Goal: Task Accomplishment & Management: Manage account settings

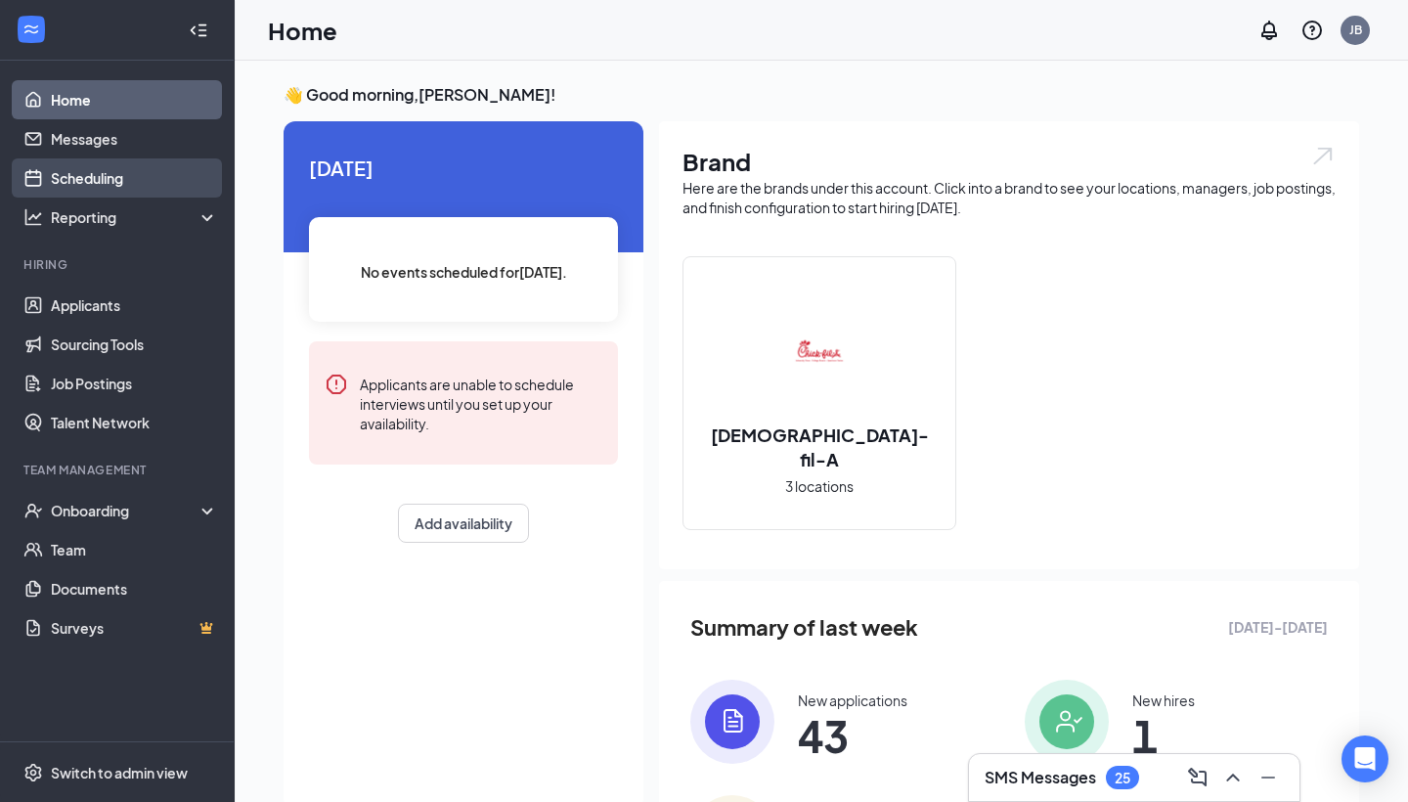
click at [102, 178] on link "Scheduling" at bounding box center [134, 177] width 167 height 39
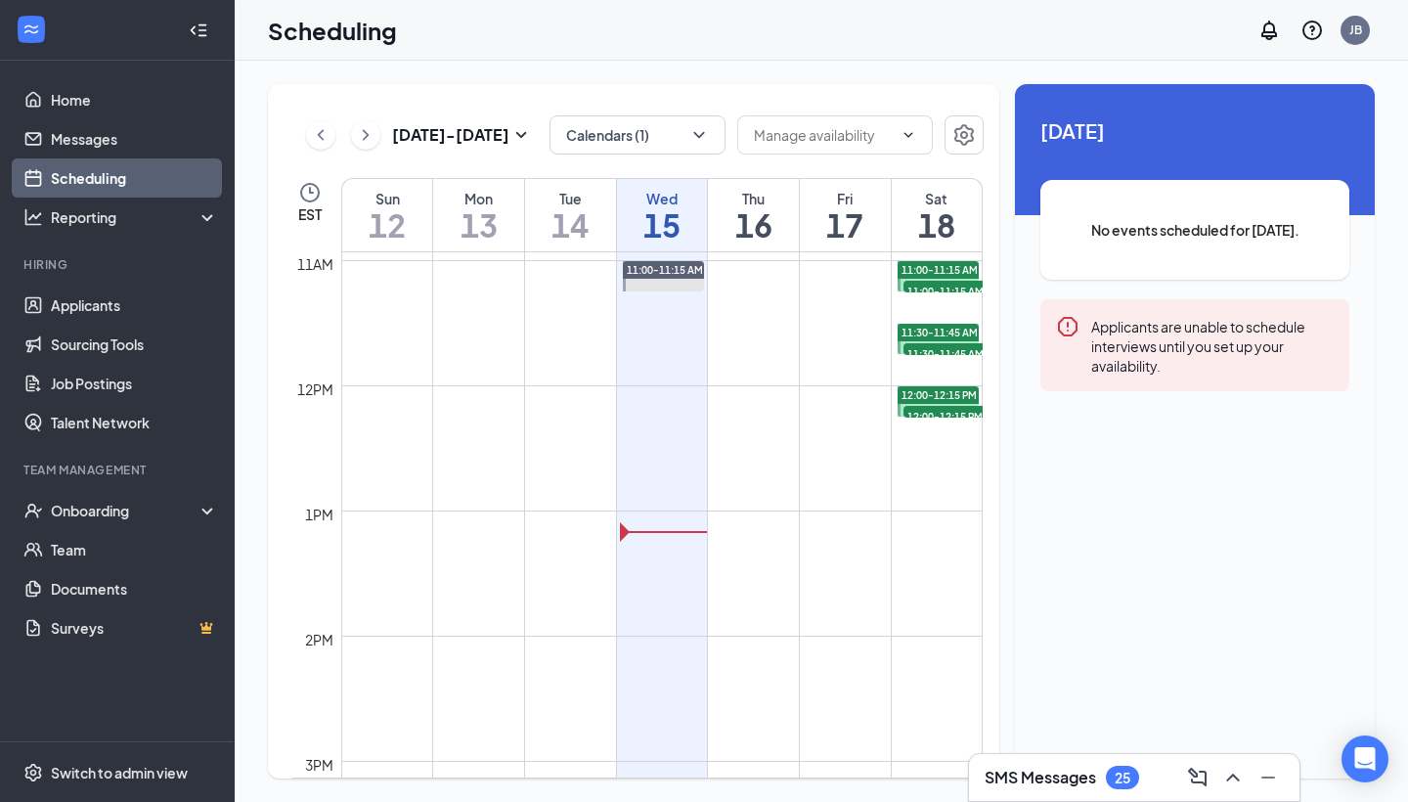
scroll to position [1383, 0]
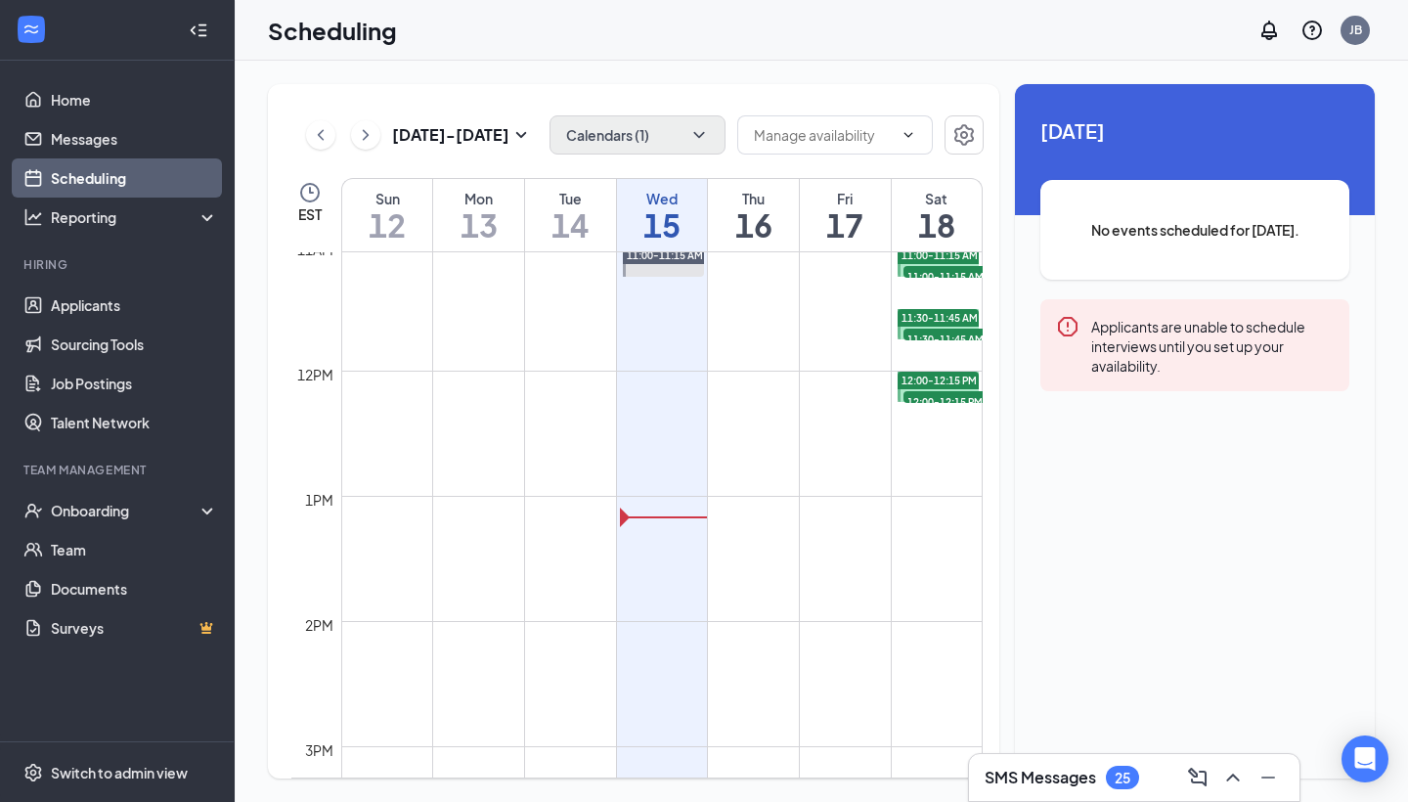
click at [625, 152] on button "Calendars (1)" at bounding box center [637, 134] width 176 height 39
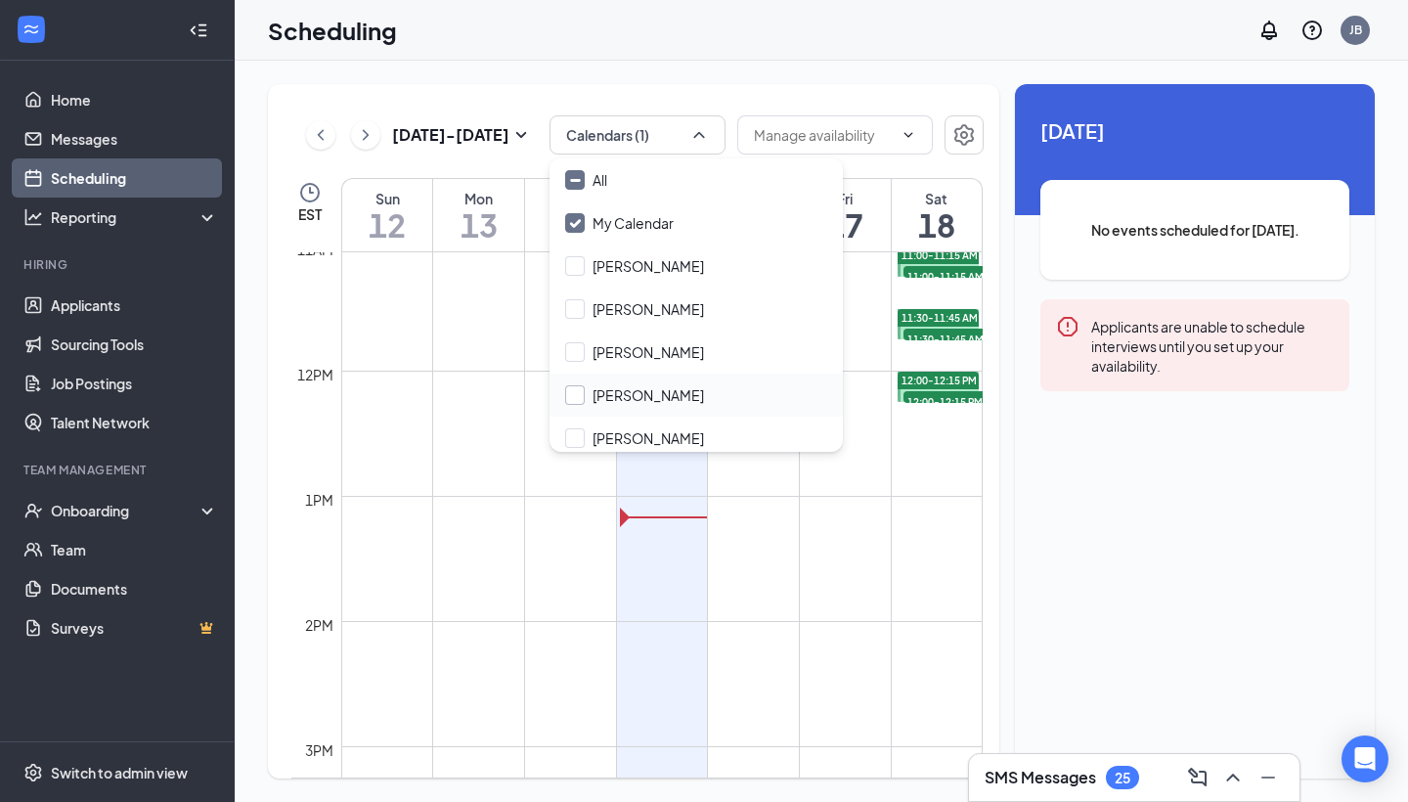
click at [574, 393] on input "[PERSON_NAME]" at bounding box center [634, 395] width 139 height 20
checkbox input "true"
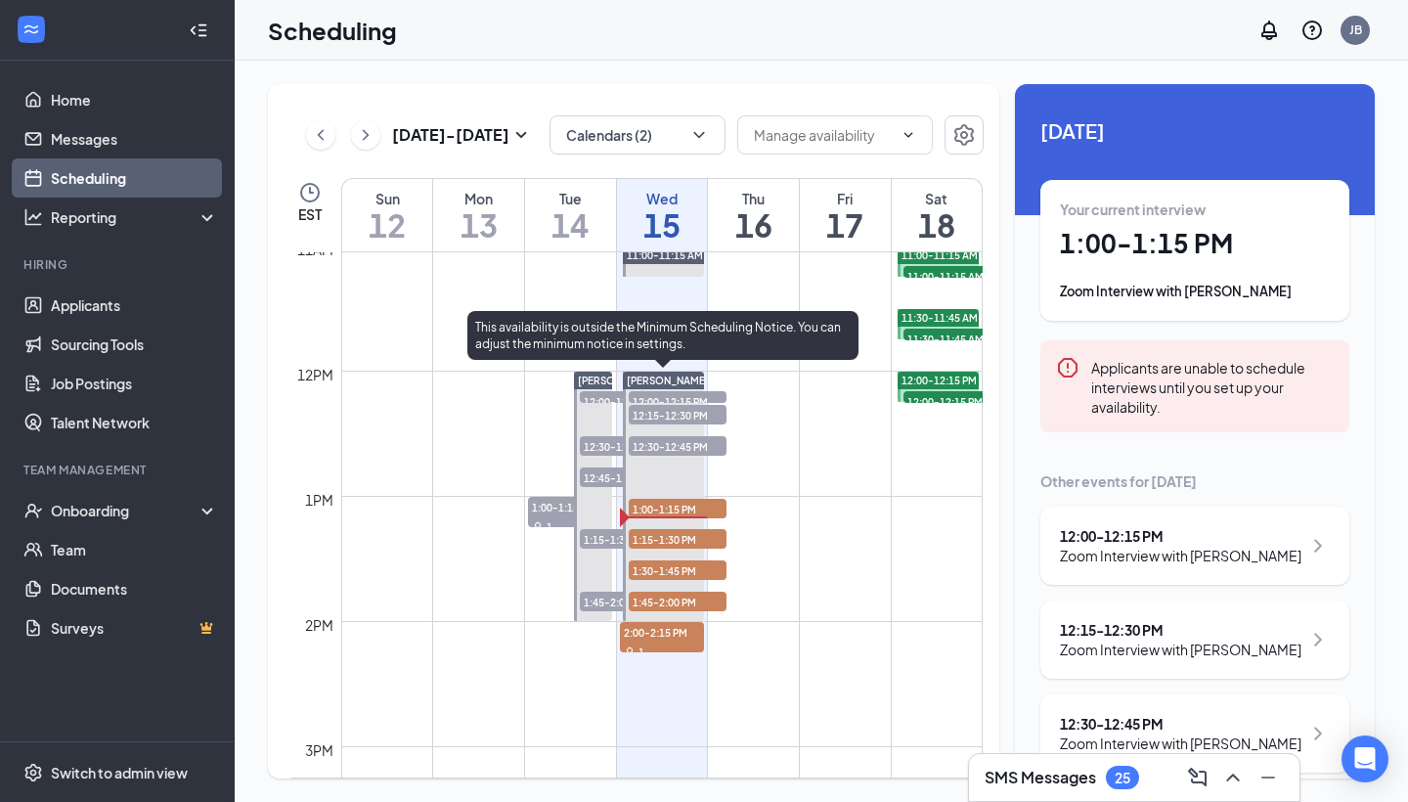
click at [670, 508] on span "1:00-1:15 PM" at bounding box center [678, 508] width 98 height 20
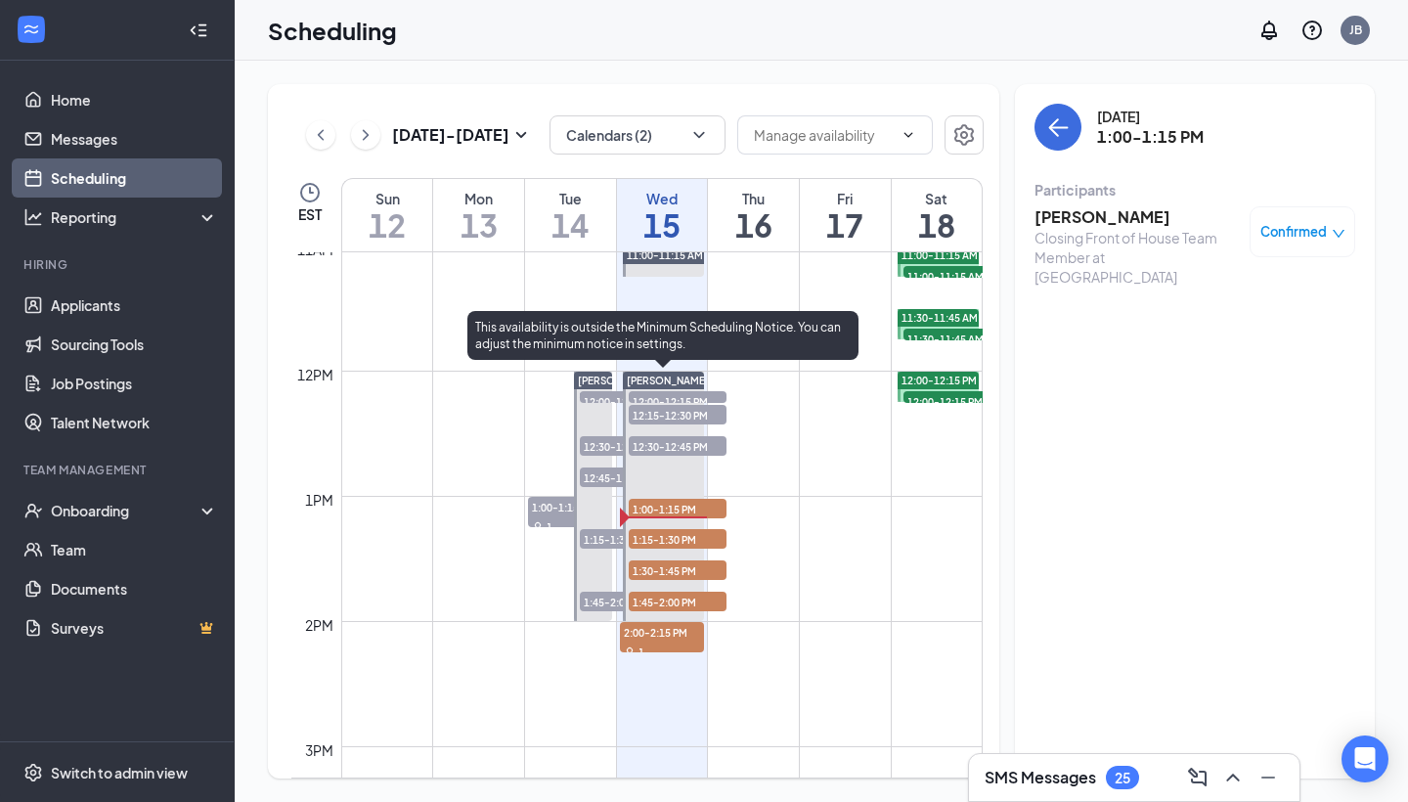
click at [684, 537] on span "1:15-1:30 PM" at bounding box center [678, 539] width 98 height 20
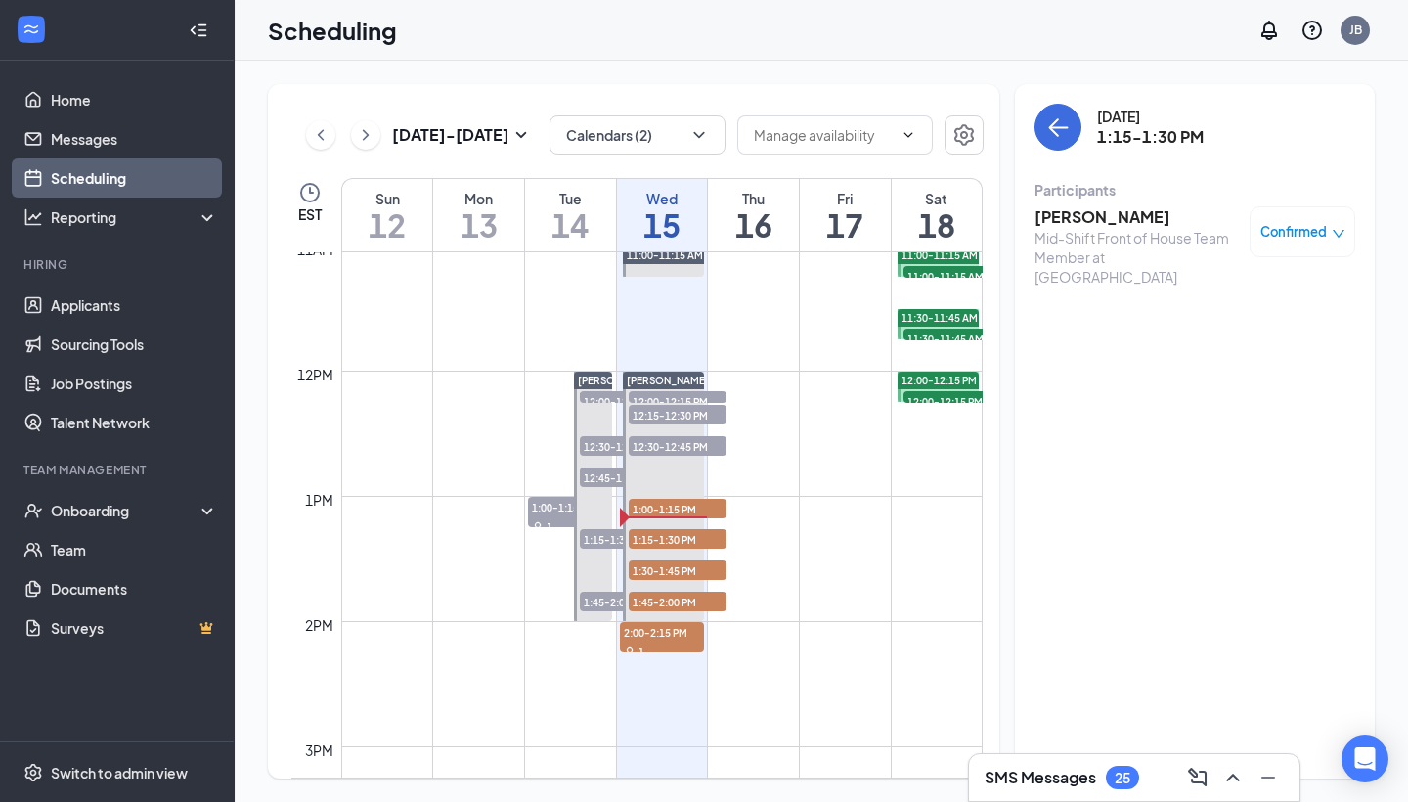
click at [1105, 217] on h3 "[PERSON_NAME]" at bounding box center [1136, 217] width 205 height 22
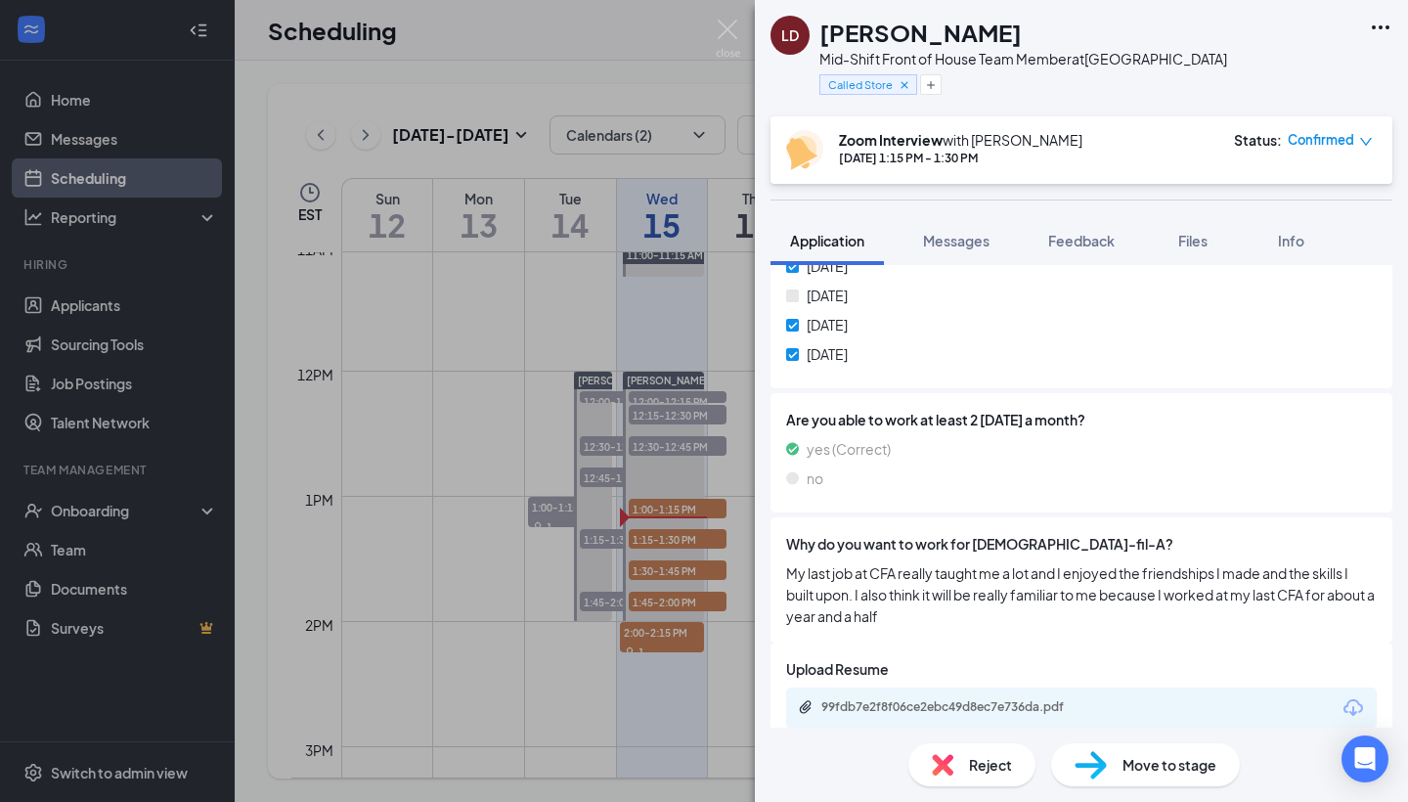
scroll to position [1356, 0]
